Goal: Check status

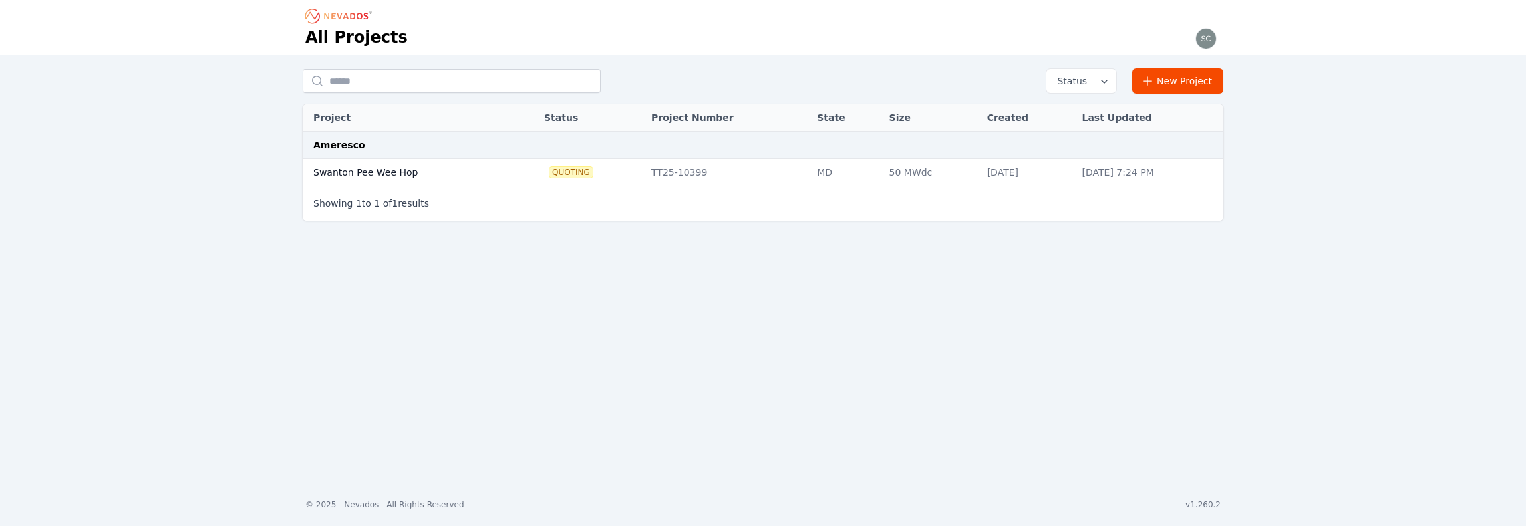
click at [343, 170] on td "Swanton Pee Wee Hop" at bounding box center [408, 172] width 211 height 27
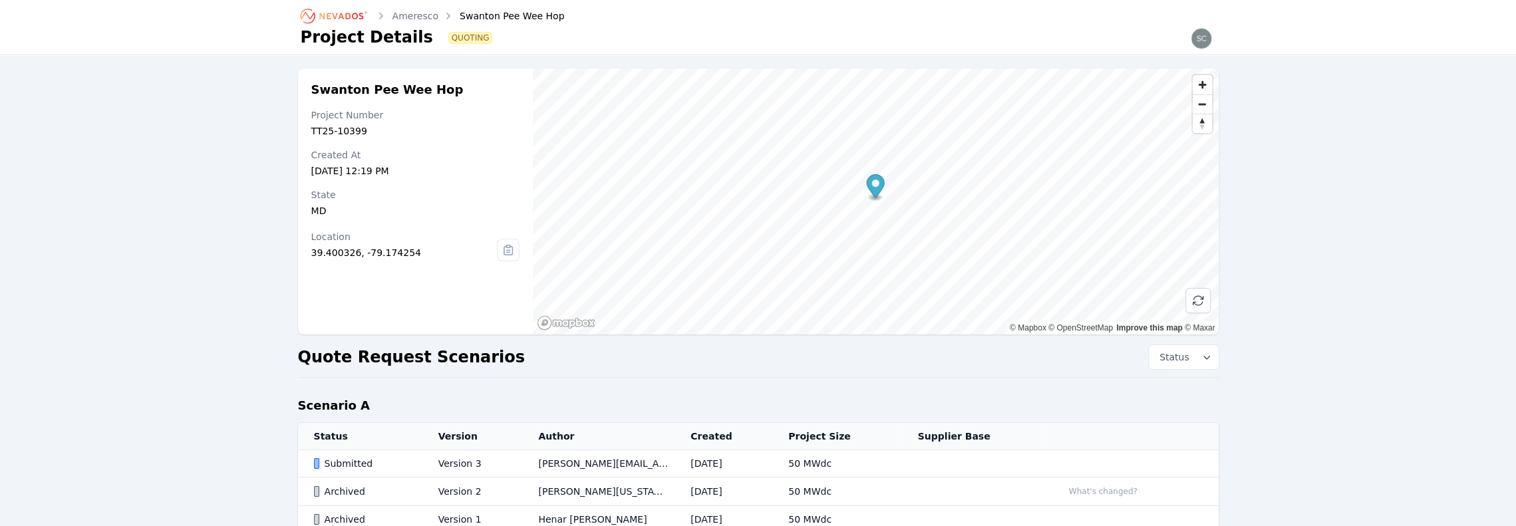
scroll to position [82, 0]
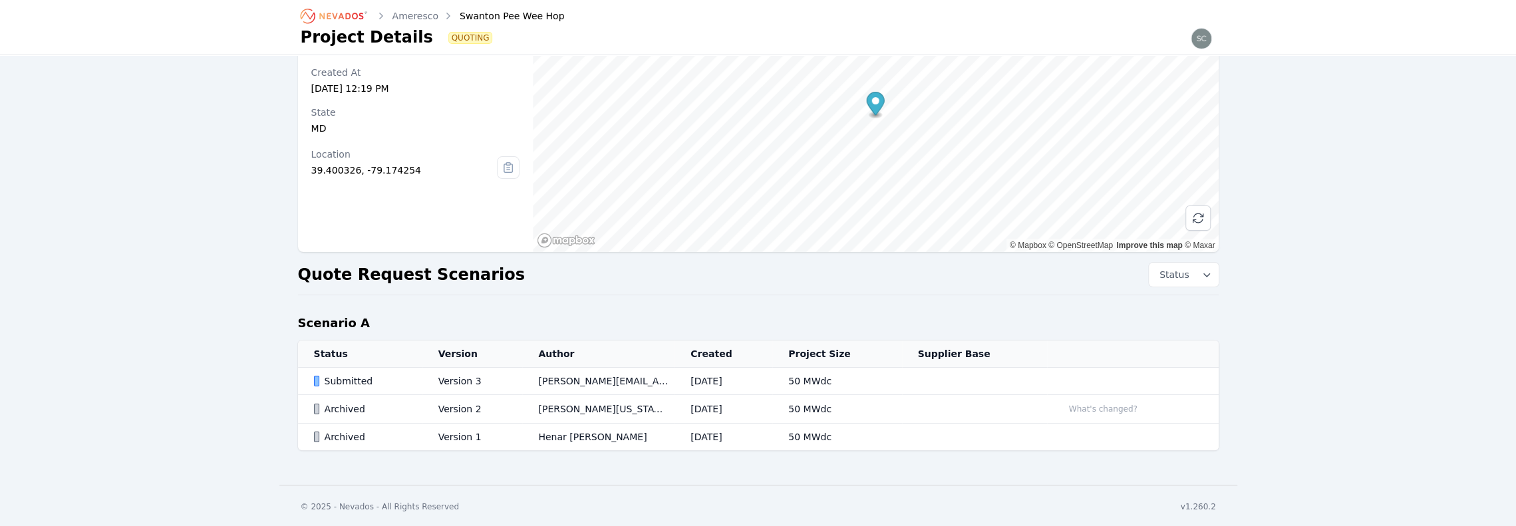
click at [394, 378] on div "Submitted" at bounding box center [365, 380] width 102 height 13
